Goal: Information Seeking & Learning: Learn about a topic

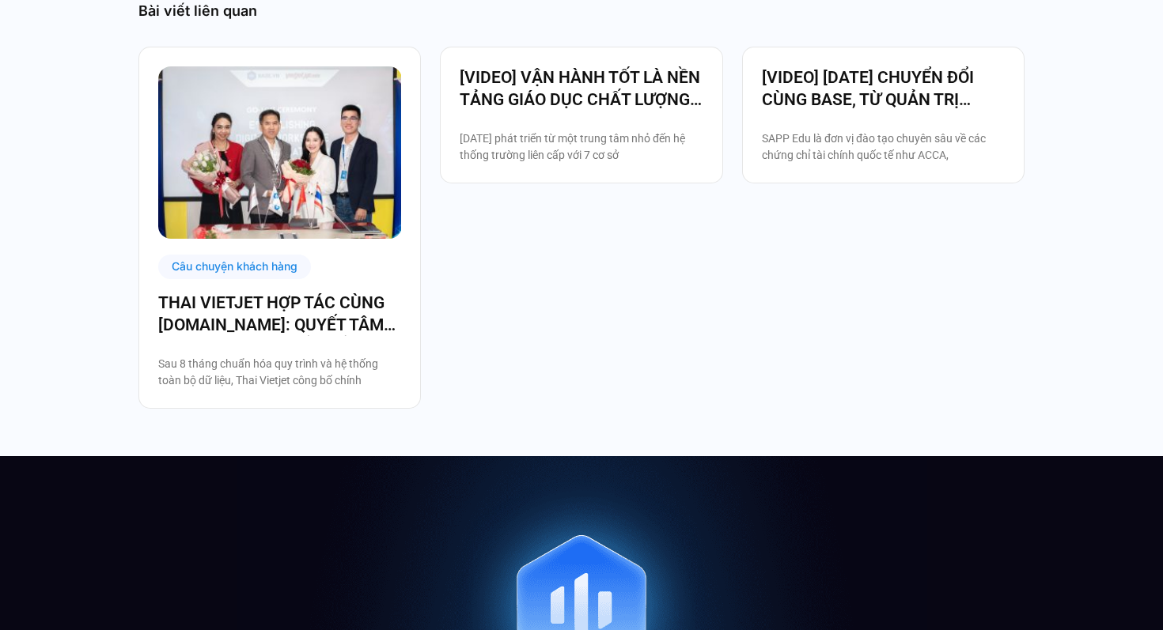
scroll to position [3169, 0]
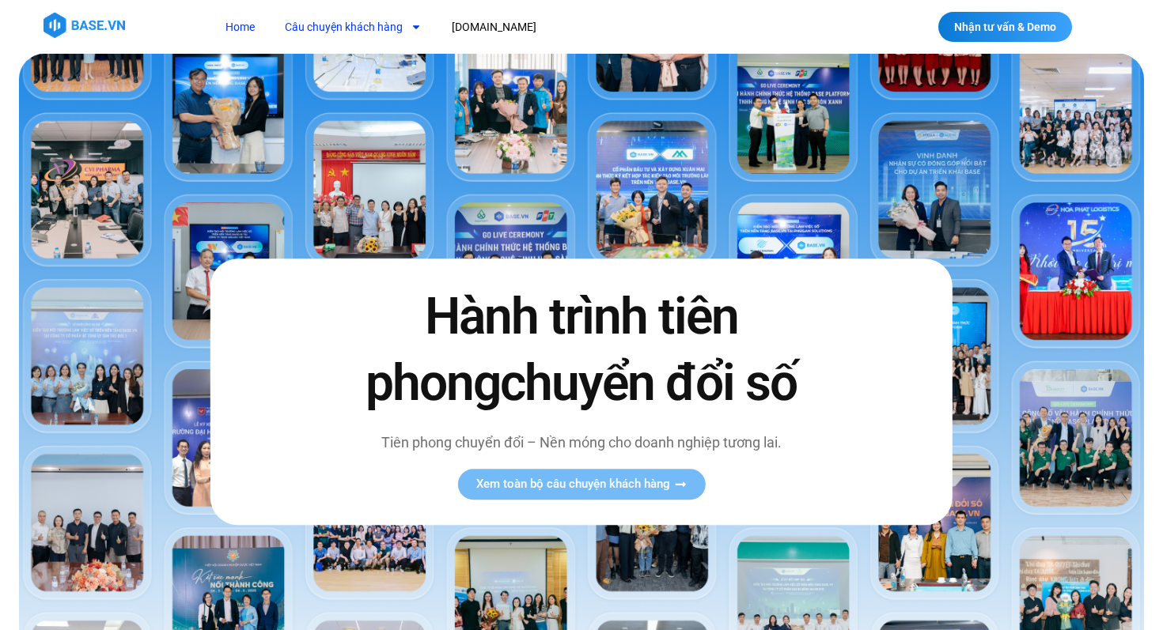
click at [376, 24] on link "Câu chuyện khách hàng" at bounding box center [353, 27] width 161 height 29
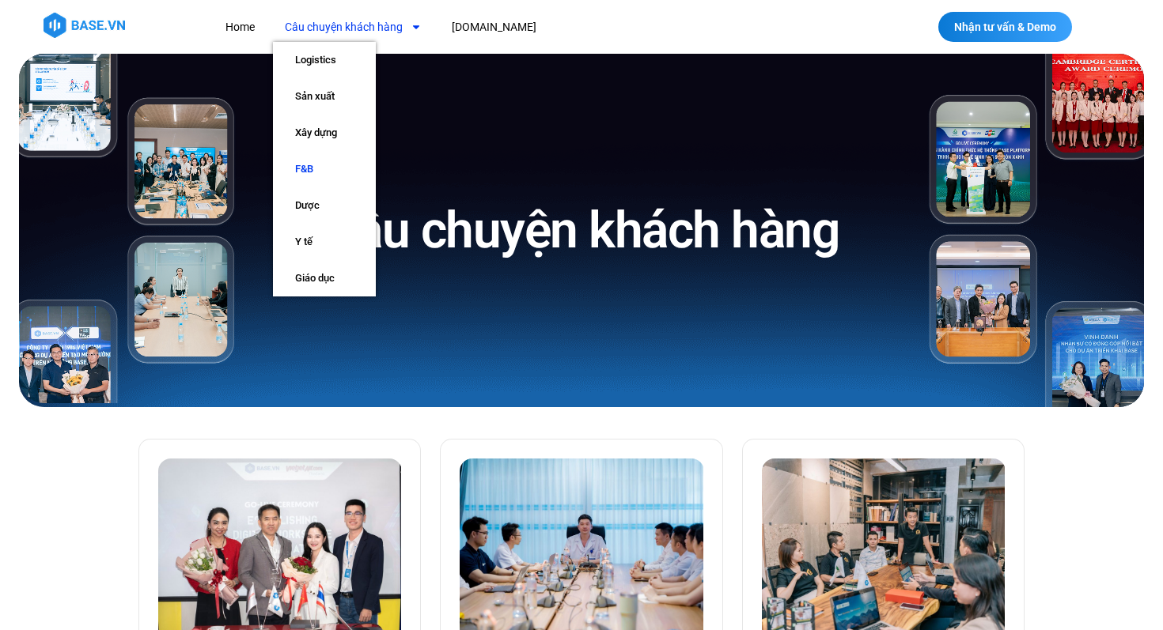
click at [312, 161] on link "F&B" at bounding box center [324, 169] width 103 height 36
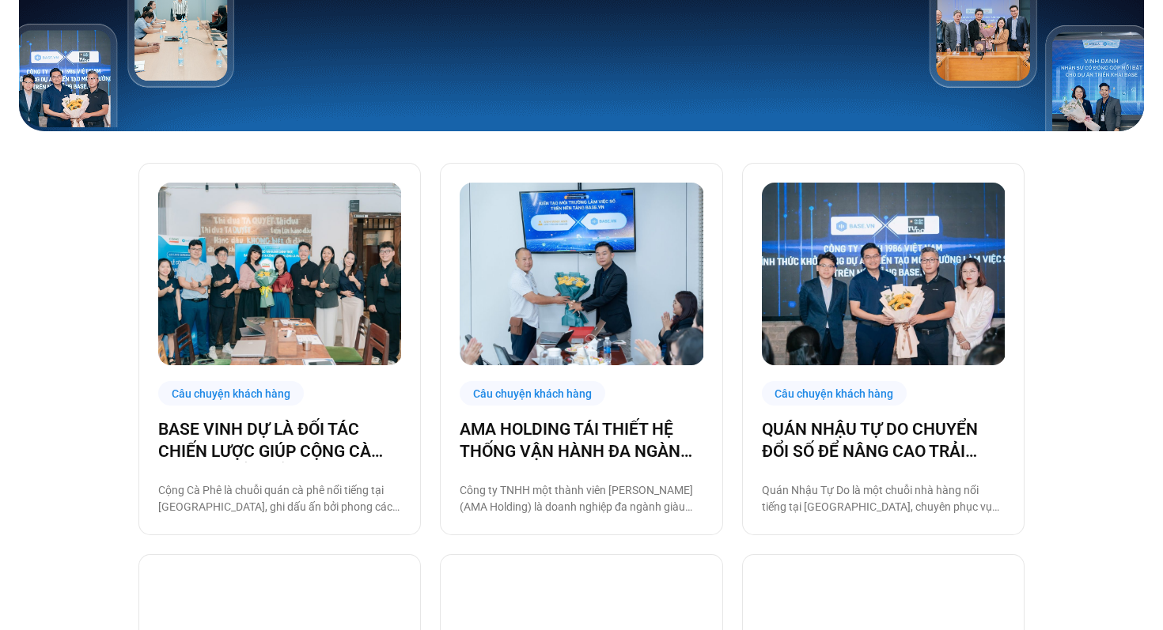
scroll to position [286, 0]
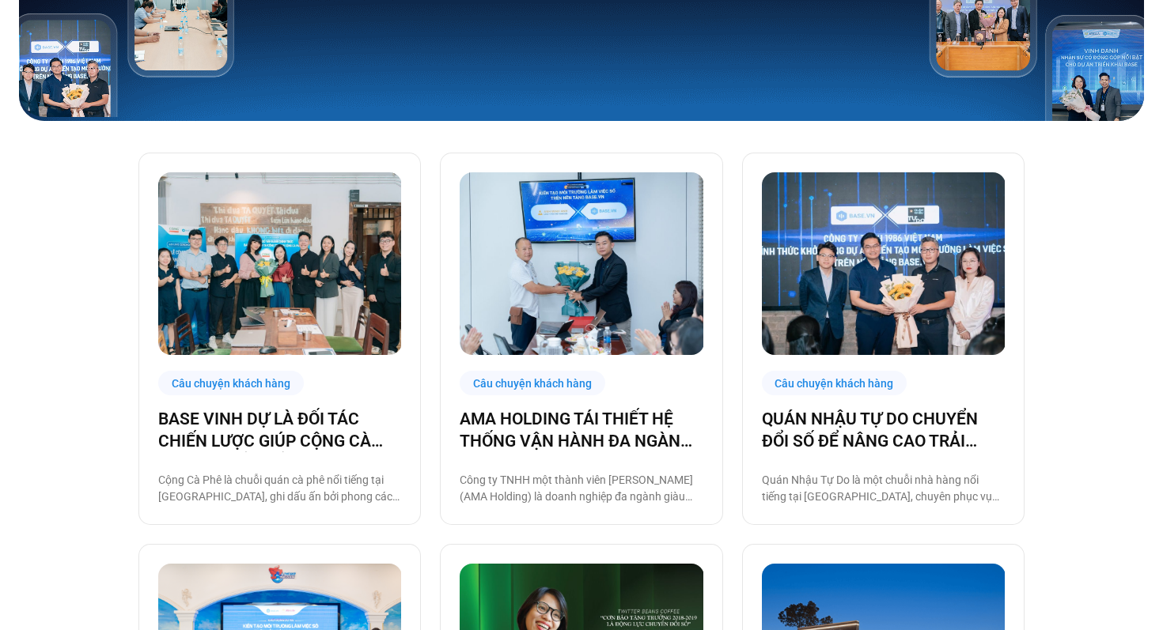
click at [886, 238] on img at bounding box center [884, 263] width 244 height 183
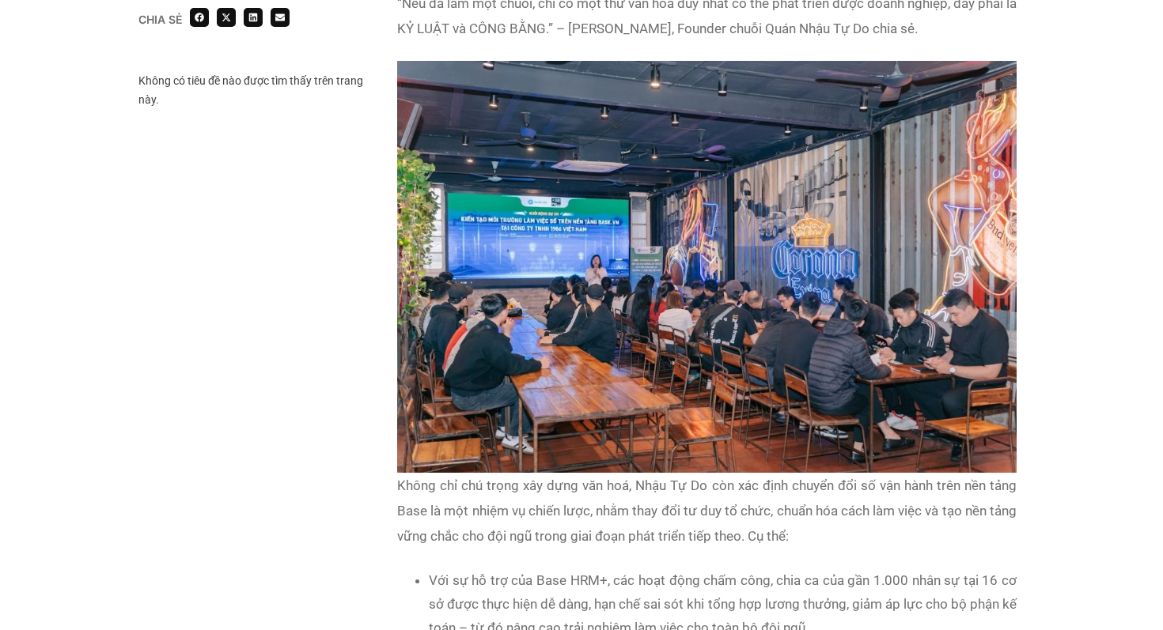
scroll to position [1265, 0]
